Goal: Task Accomplishment & Management: Manage account settings

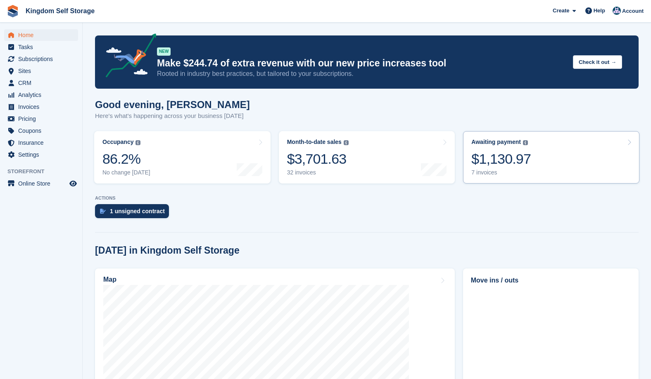
click at [537, 169] on link "Awaiting payment The total outstanding balance on all open invoices. $1,130.97 …" at bounding box center [551, 157] width 176 height 52
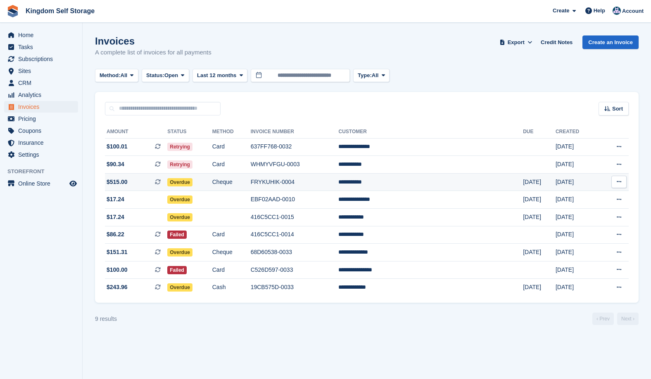
click at [338, 184] on td "FRYKUHIK-0004" at bounding box center [295, 182] width 88 height 18
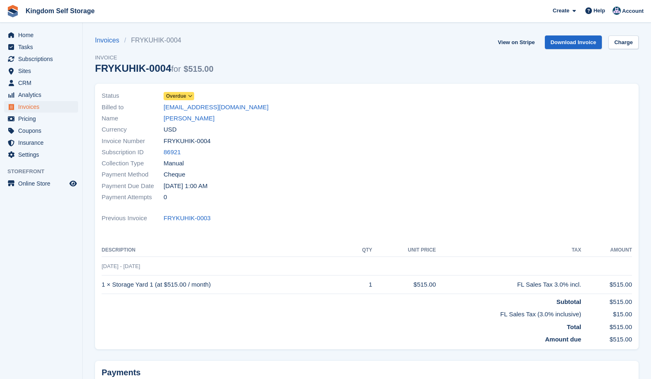
click at [184, 100] on span "Overdue" at bounding box center [176, 95] width 20 height 7
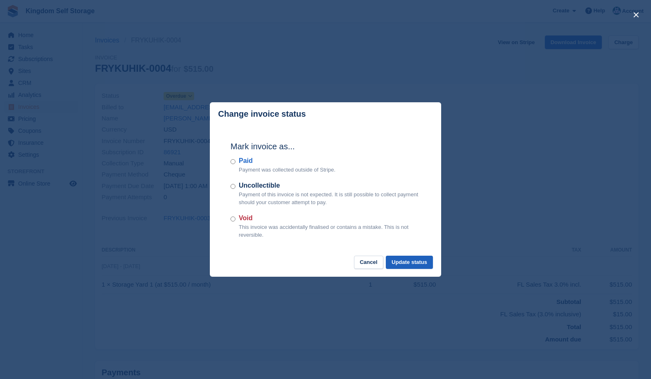
click at [421, 263] on button "Update status" at bounding box center [409, 263] width 47 height 14
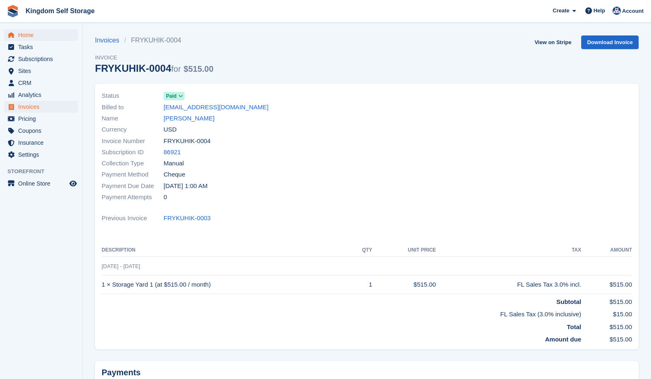
click at [30, 35] on span "Home" at bounding box center [43, 35] width 50 height 12
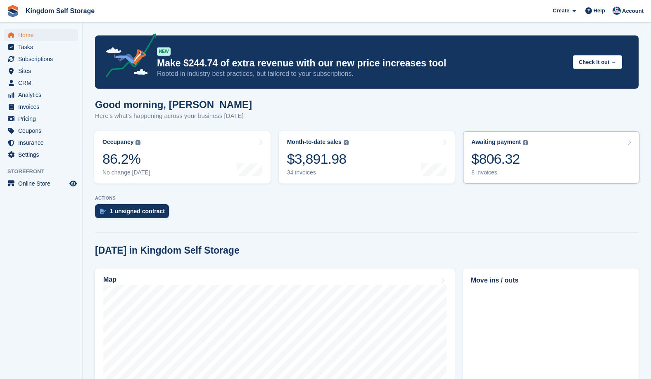
click at [498, 173] on div "8 invoices" at bounding box center [499, 172] width 57 height 7
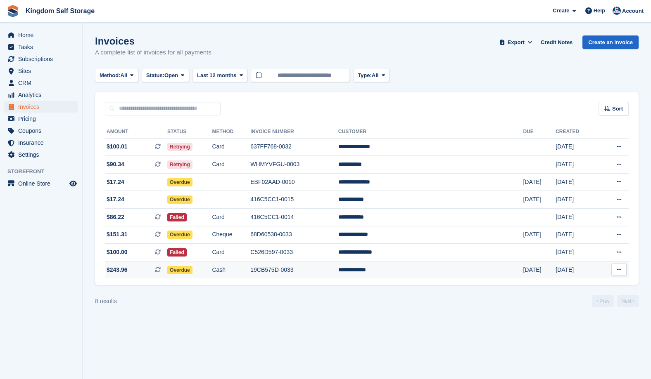
click at [316, 275] on td "19CB575D-0033" at bounding box center [294, 269] width 88 height 17
click at [338, 256] on td "C526D597-0033" at bounding box center [294, 253] width 88 height 18
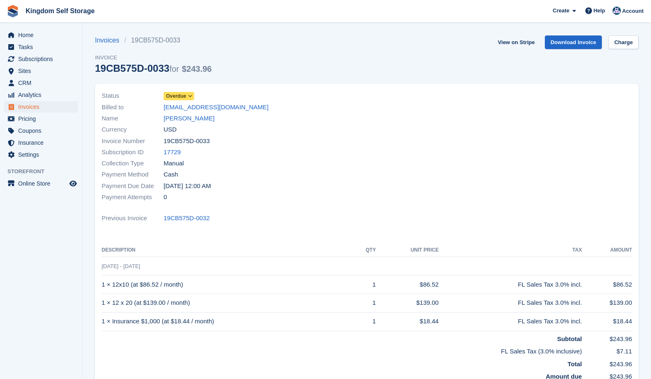
click at [189, 96] on icon at bounding box center [190, 96] width 5 height 5
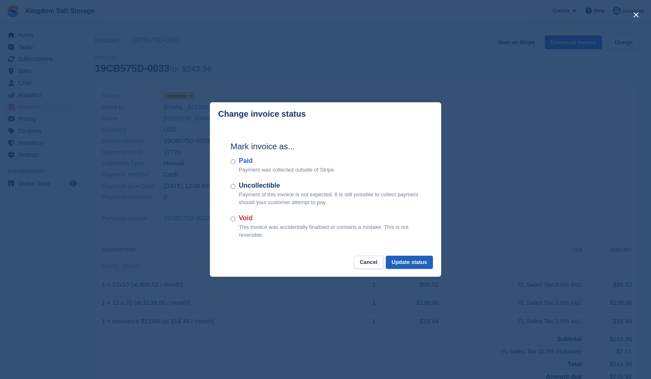
click at [419, 265] on button "Update status" at bounding box center [409, 263] width 47 height 14
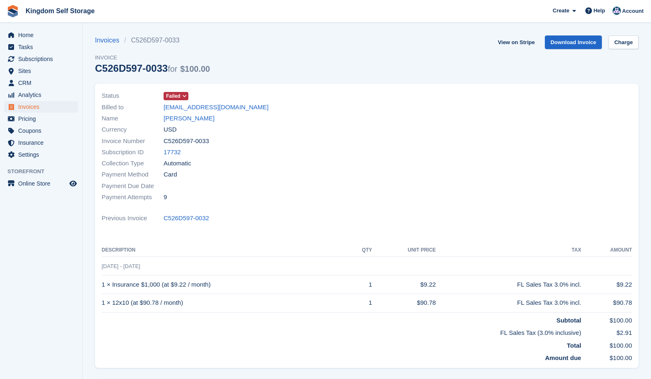
click at [186, 99] on span at bounding box center [184, 96] width 7 height 7
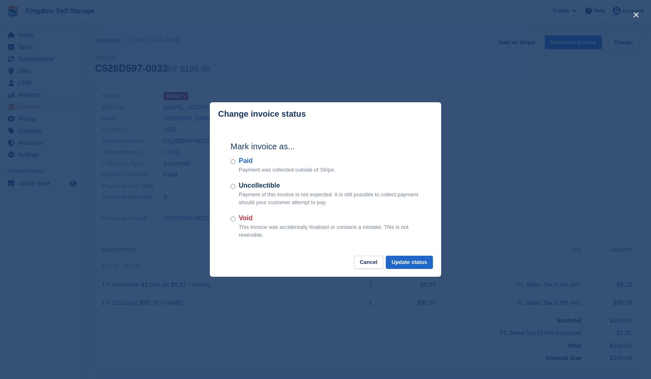
click at [246, 168] on p "Payment was collected outside of Stripe." at bounding box center [287, 170] width 97 height 8
click at [406, 263] on button "Update status" at bounding box center [409, 263] width 47 height 14
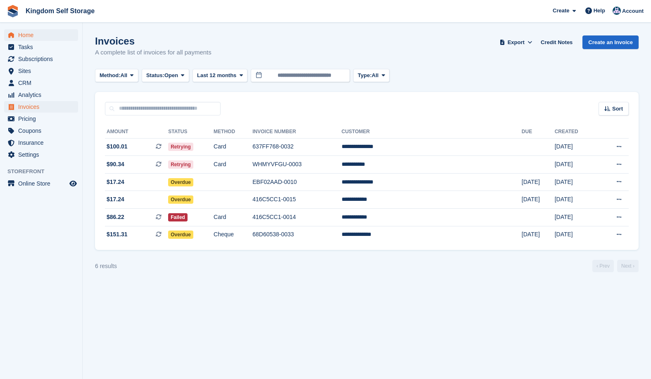
click at [28, 36] on span "Home" at bounding box center [43, 35] width 50 height 12
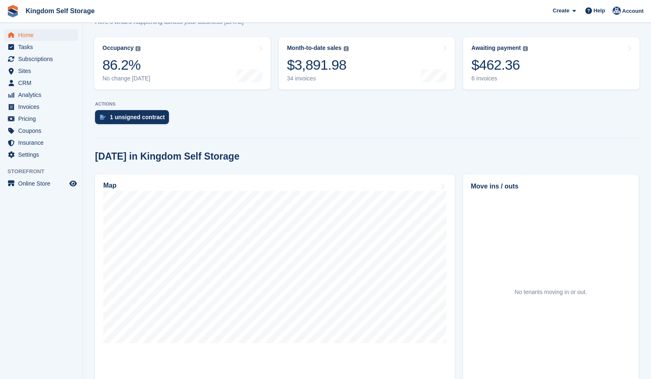
scroll to position [90, 0]
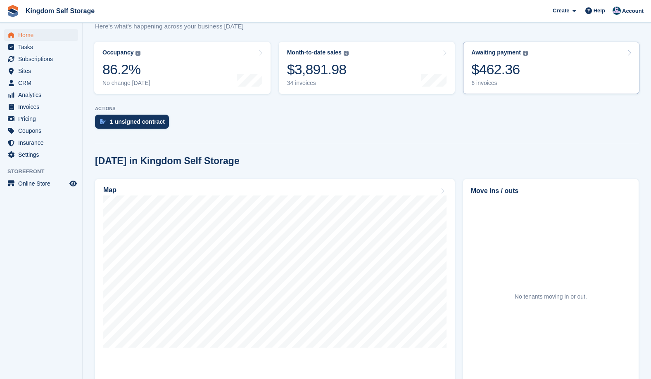
click at [517, 62] on div "$462.36" at bounding box center [499, 69] width 57 height 17
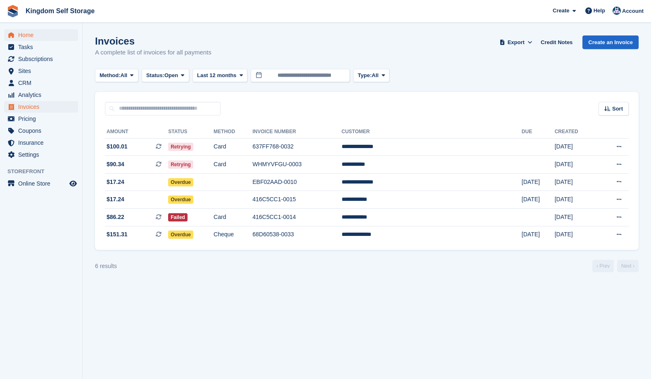
click at [31, 36] on span "Home" at bounding box center [43, 35] width 50 height 12
